Goal: Task Accomplishment & Management: Complete application form

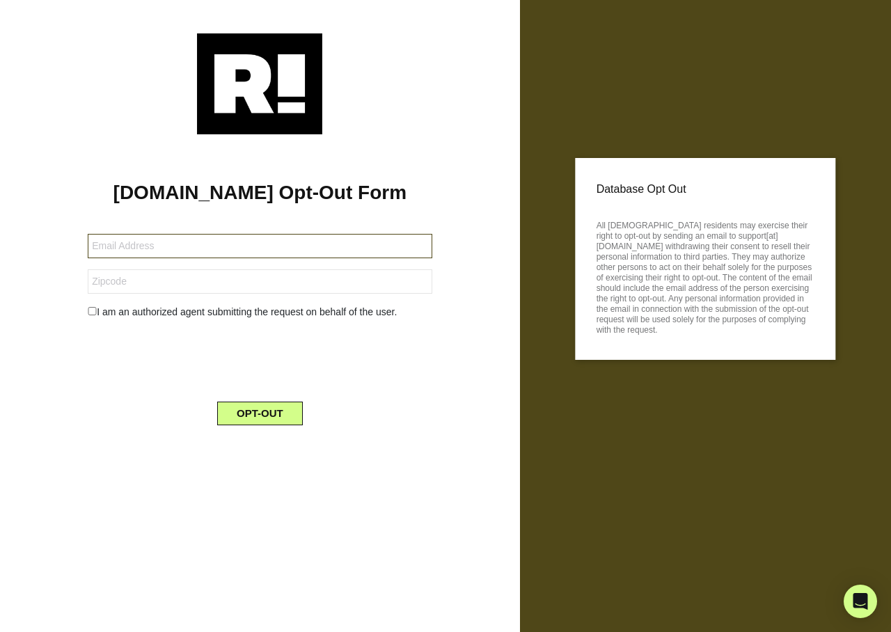
type input "lee_daniels@earthlink.net"
type input "35630"
type input "[EMAIL_ADDRESS][DOMAIN_NAME]"
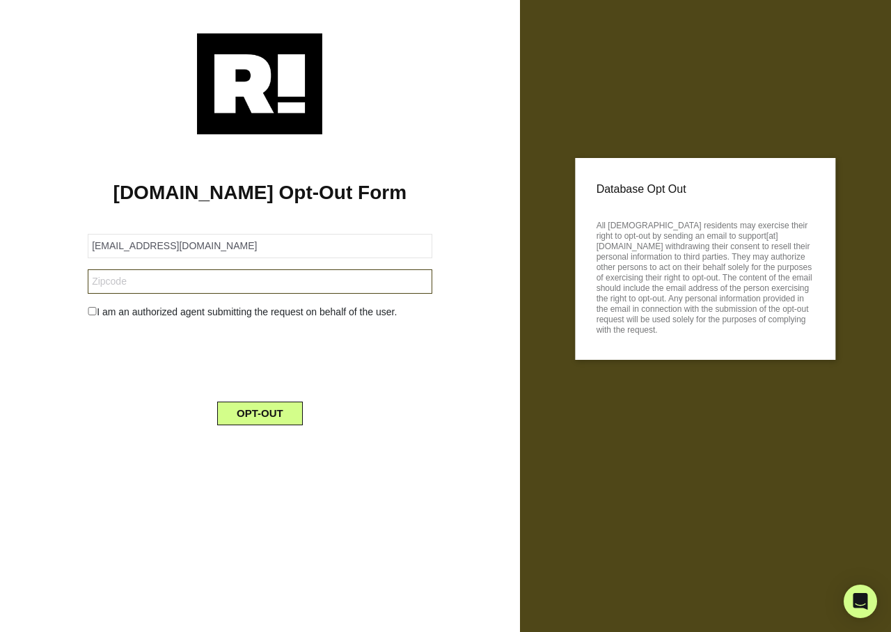
type input "92646"
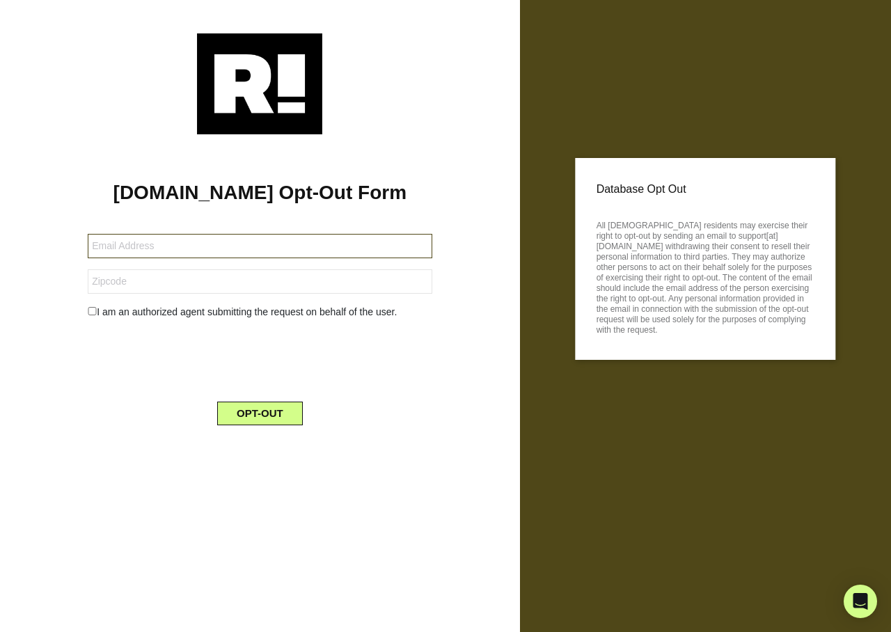
type input "[EMAIL_ADDRESS][DOMAIN_NAME]"
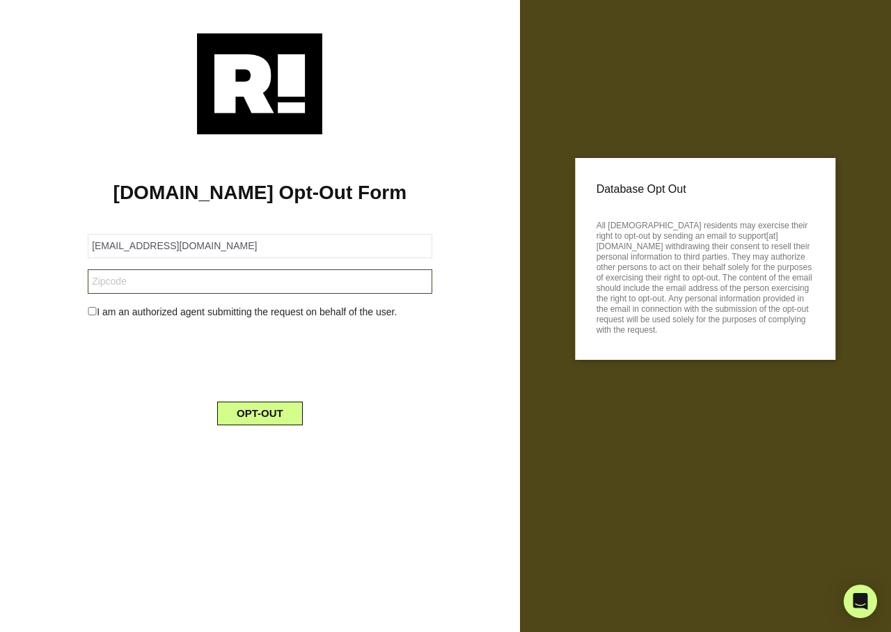
type input "30075"
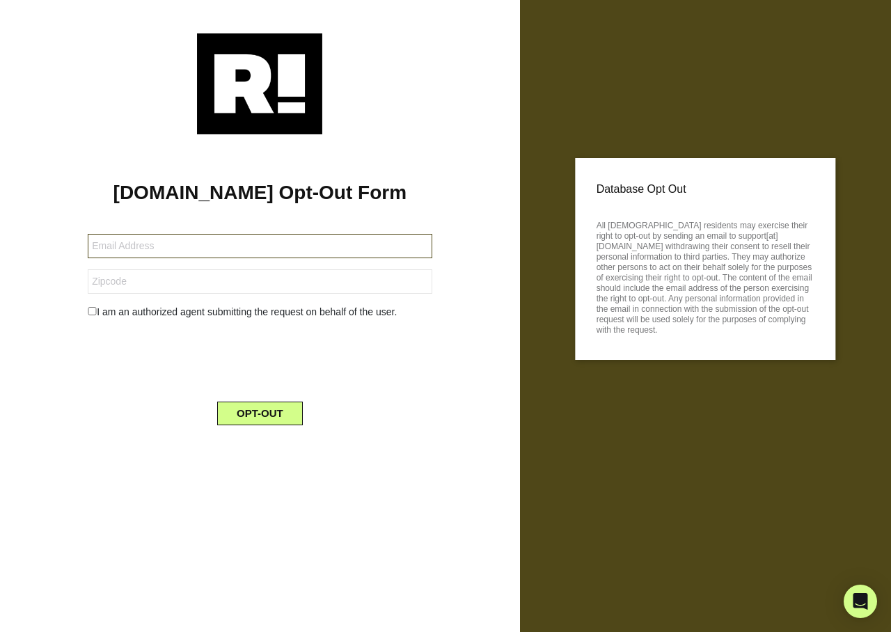
type input "[EMAIL_ADDRESS][DOMAIN_NAME]"
type input "35769"
type input "jpoledna2@gmail.com"
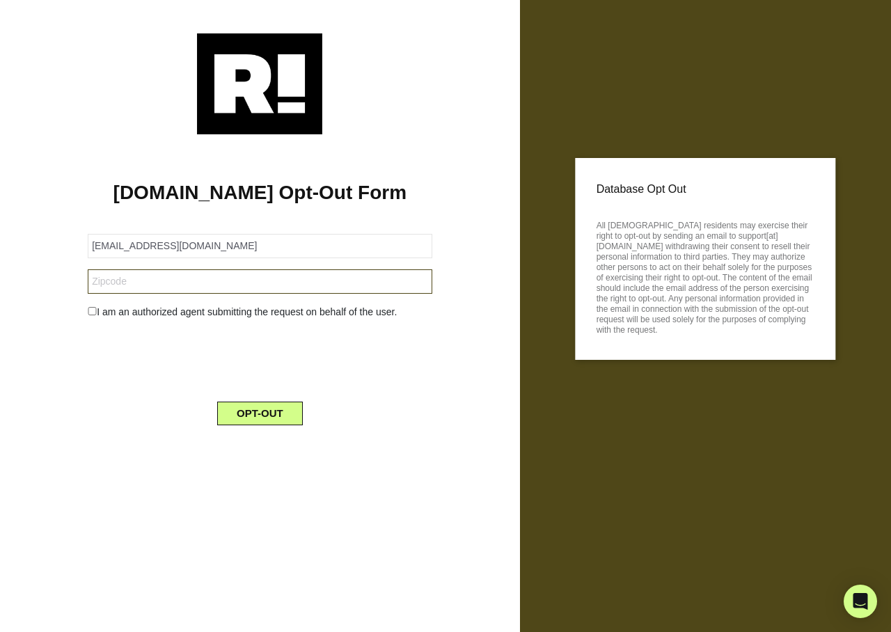
type input "89145"
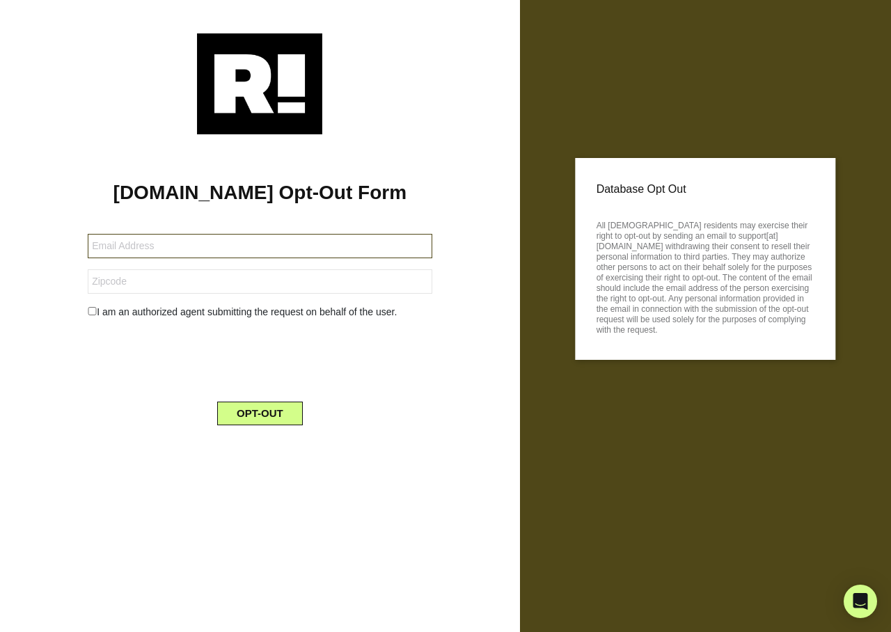
type input "[EMAIL_ADDRESS][DOMAIN_NAME]"
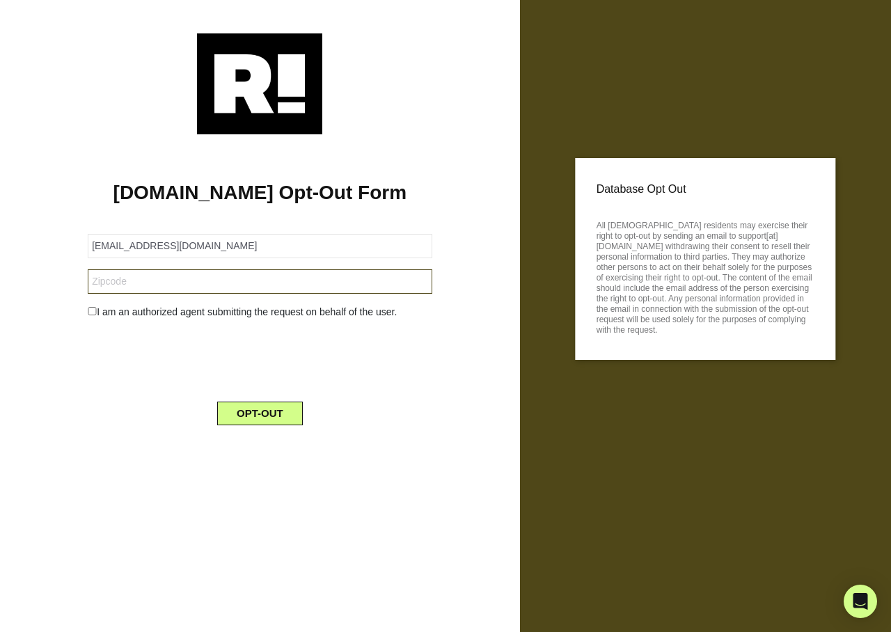
type input "54701"
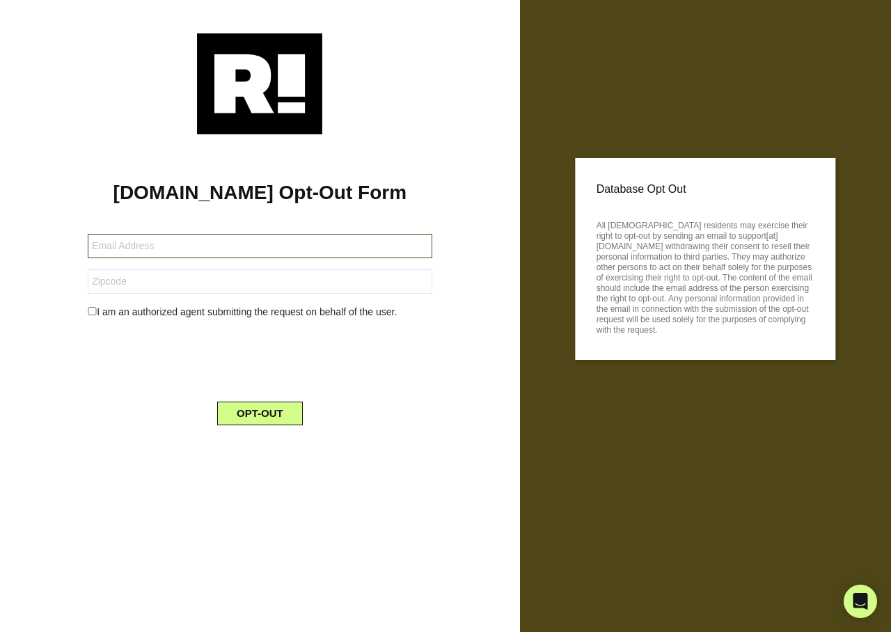
type input "purechildinside@gmail.com"
type input "90740"
type input "[EMAIL_ADDRESS][DOMAIN_NAME]"
type input "94565"
type input "[EMAIL_ADDRESS][DOMAIN_NAME]"
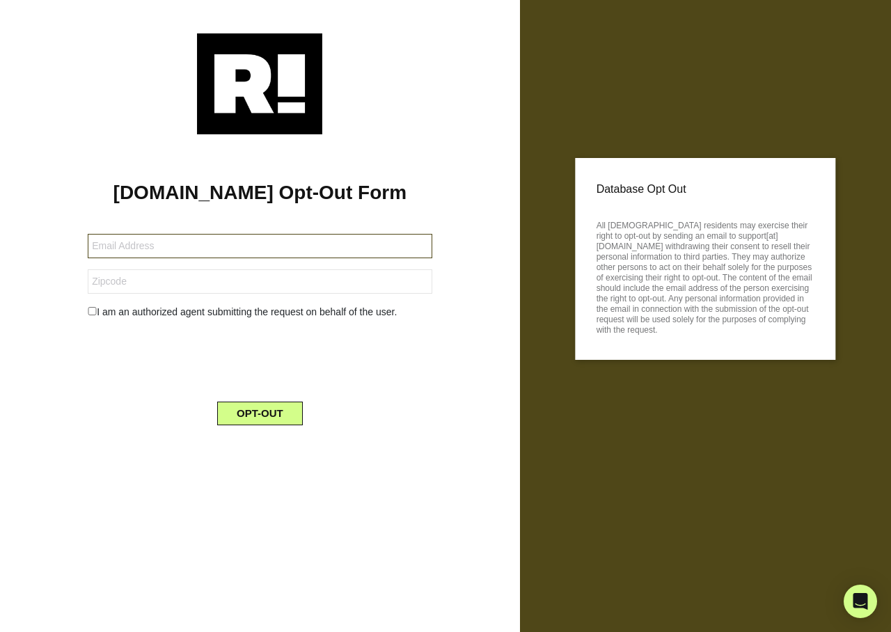
type input "33166"
type input "babygirlas@windstream.net"
type input "41144"
